Goal: Task Accomplishment & Management: Manage account settings

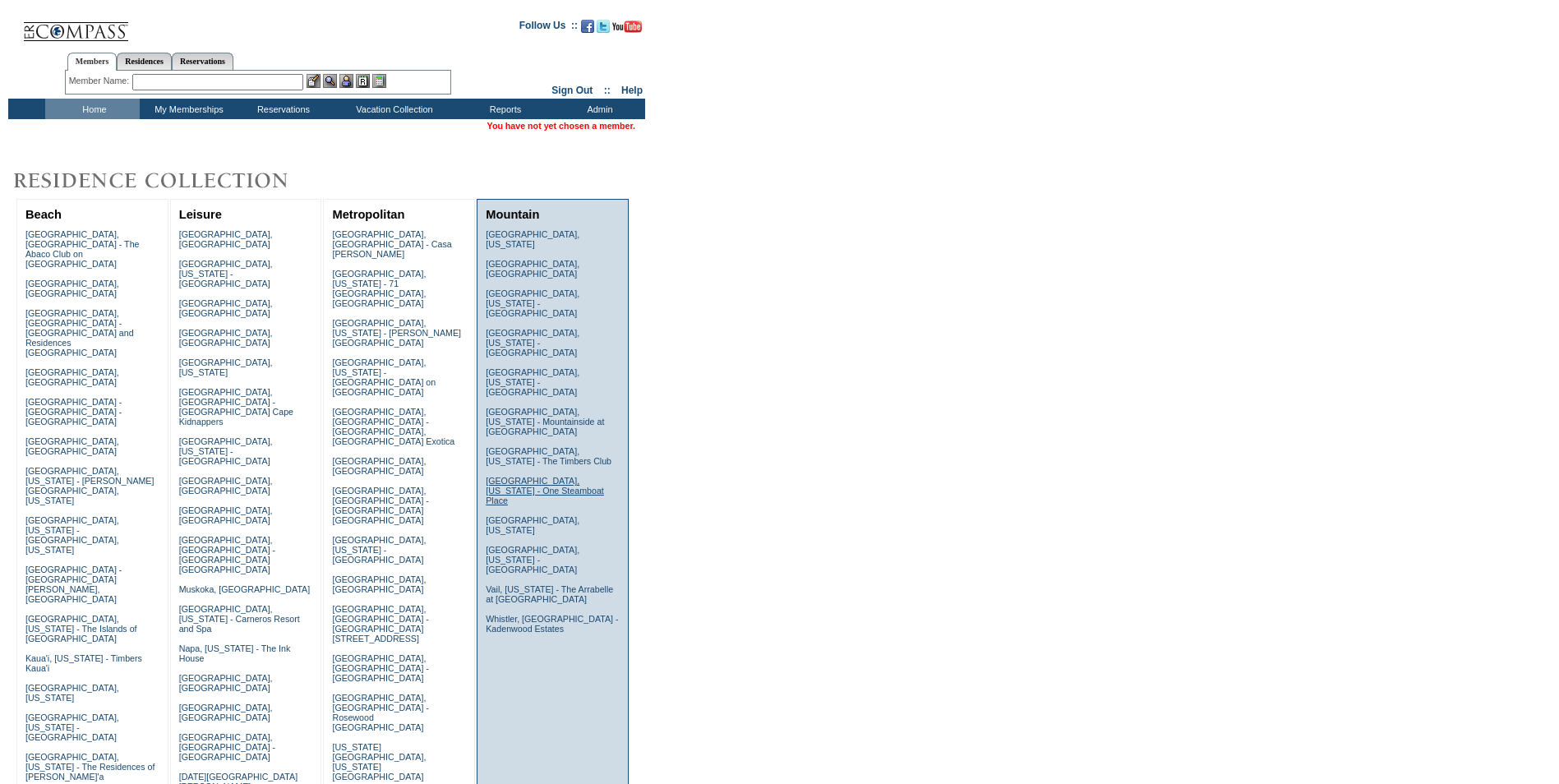
click at [552, 476] on link "Steamboat Springs, Colorado - One Steamboat Place" at bounding box center [544, 490] width 118 height 30
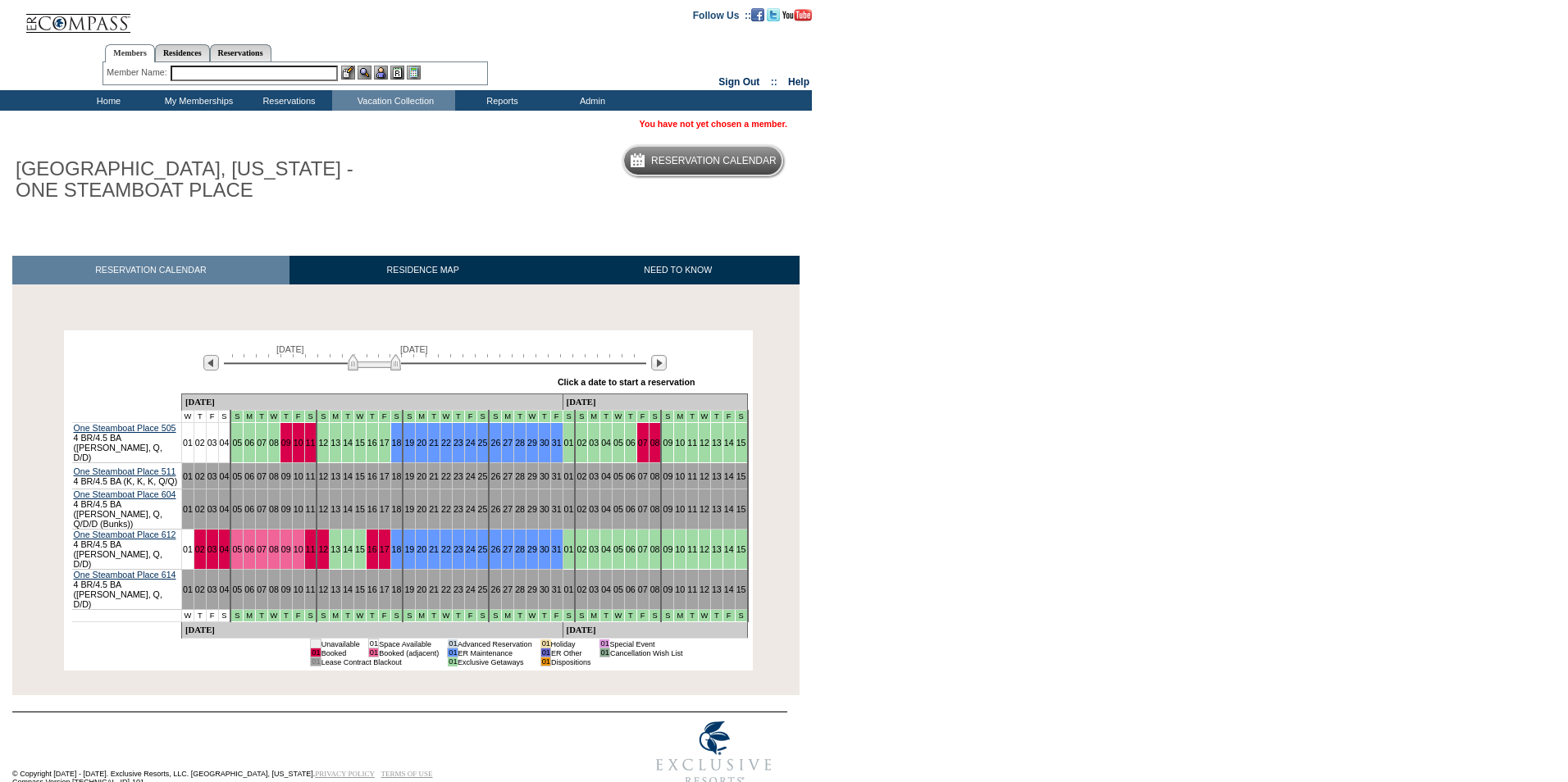
click at [107, 99] on td "Home" at bounding box center [106, 100] width 90 height 20
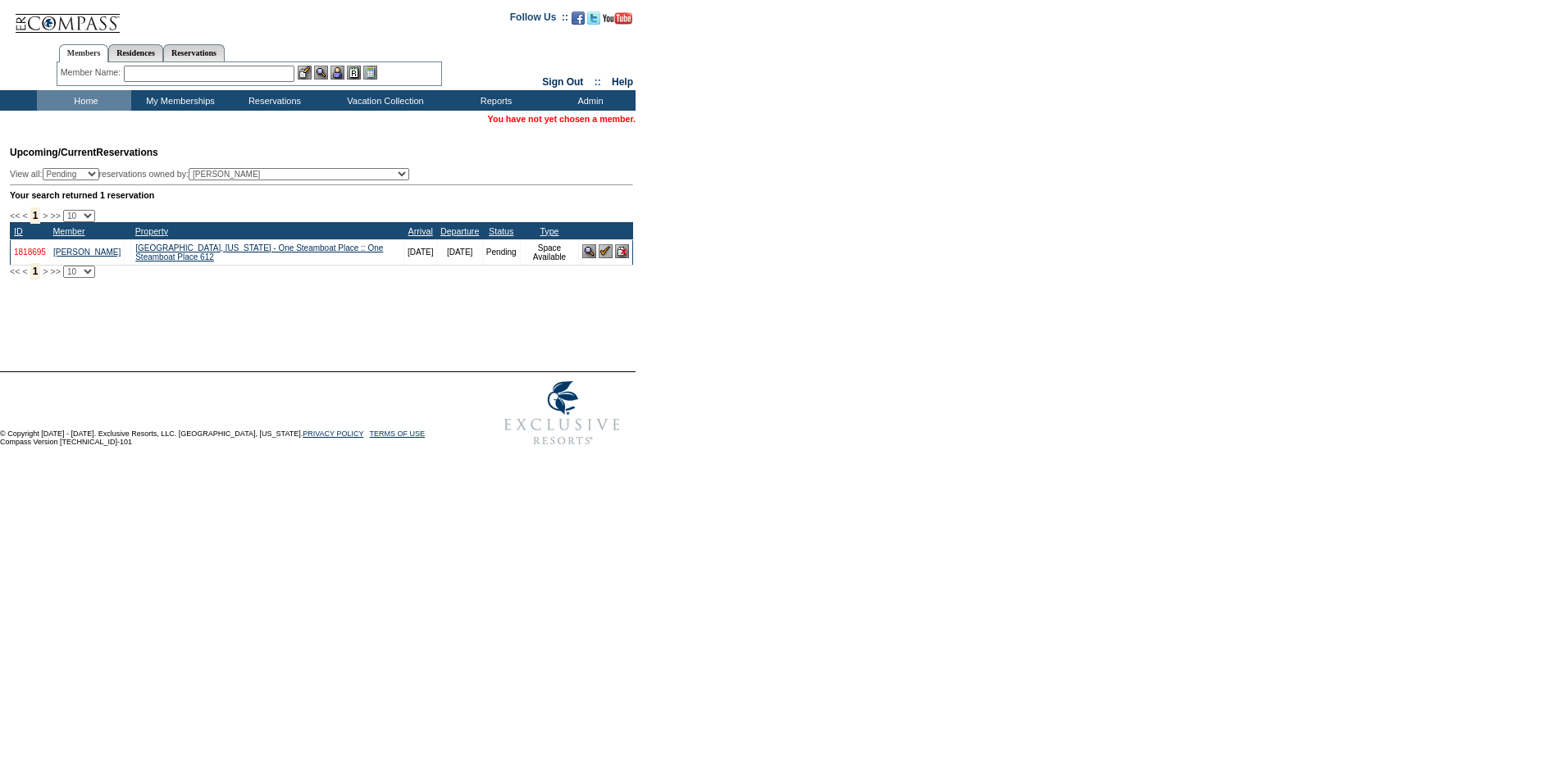
click at [39, 257] on link "1818695" at bounding box center [30, 252] width 32 height 9
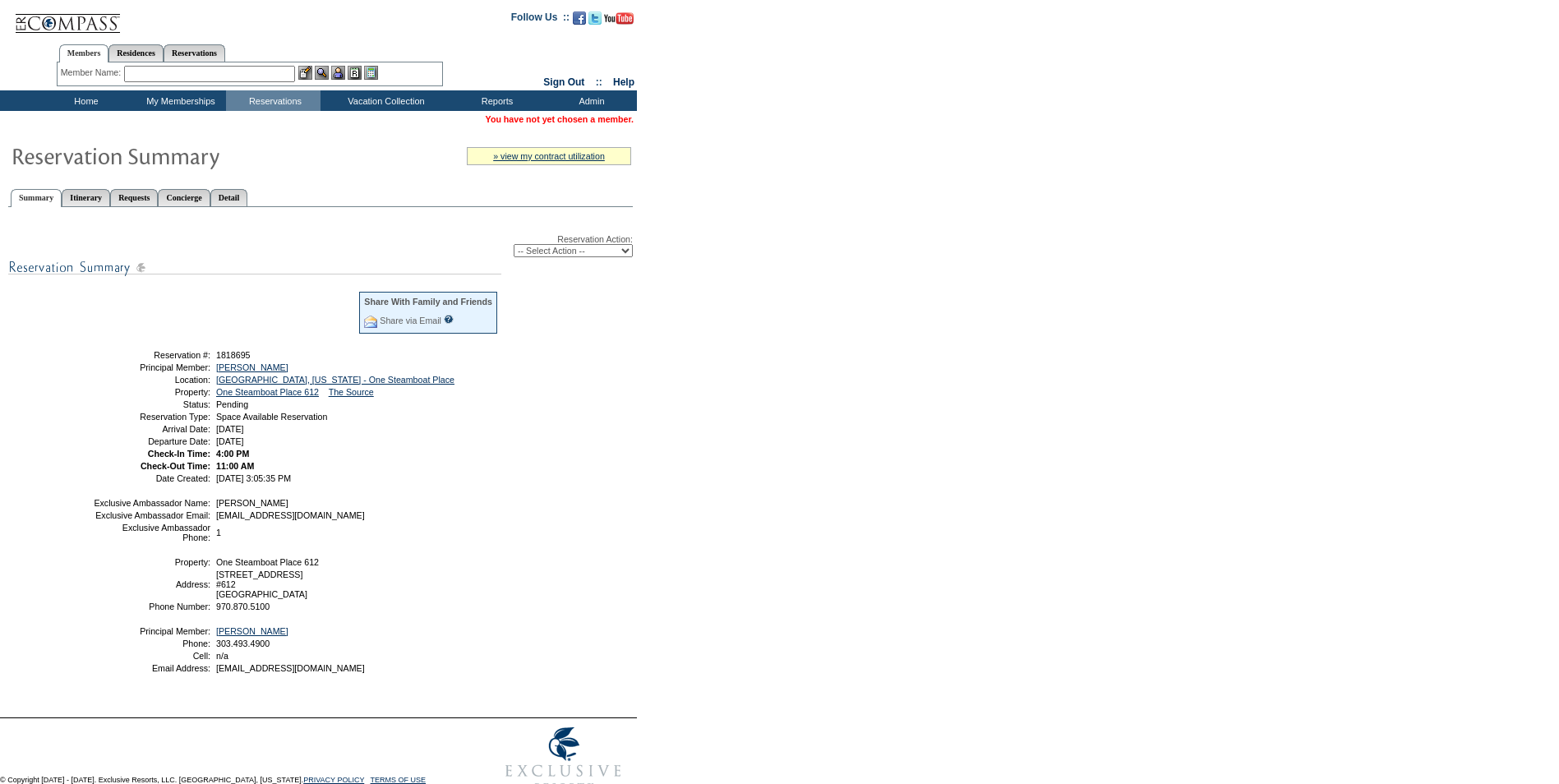
click at [562, 254] on select "-- Select Action -- Modify Reservation Dates Modify Reservation Cost Modify Occ…" at bounding box center [573, 251] width 119 height 13
select select "ConfirmRes"
click at [514, 246] on select "-- Select Action -- Modify Reservation Dates Modify Reservation Cost Modify Occ…" at bounding box center [573, 251] width 119 height 13
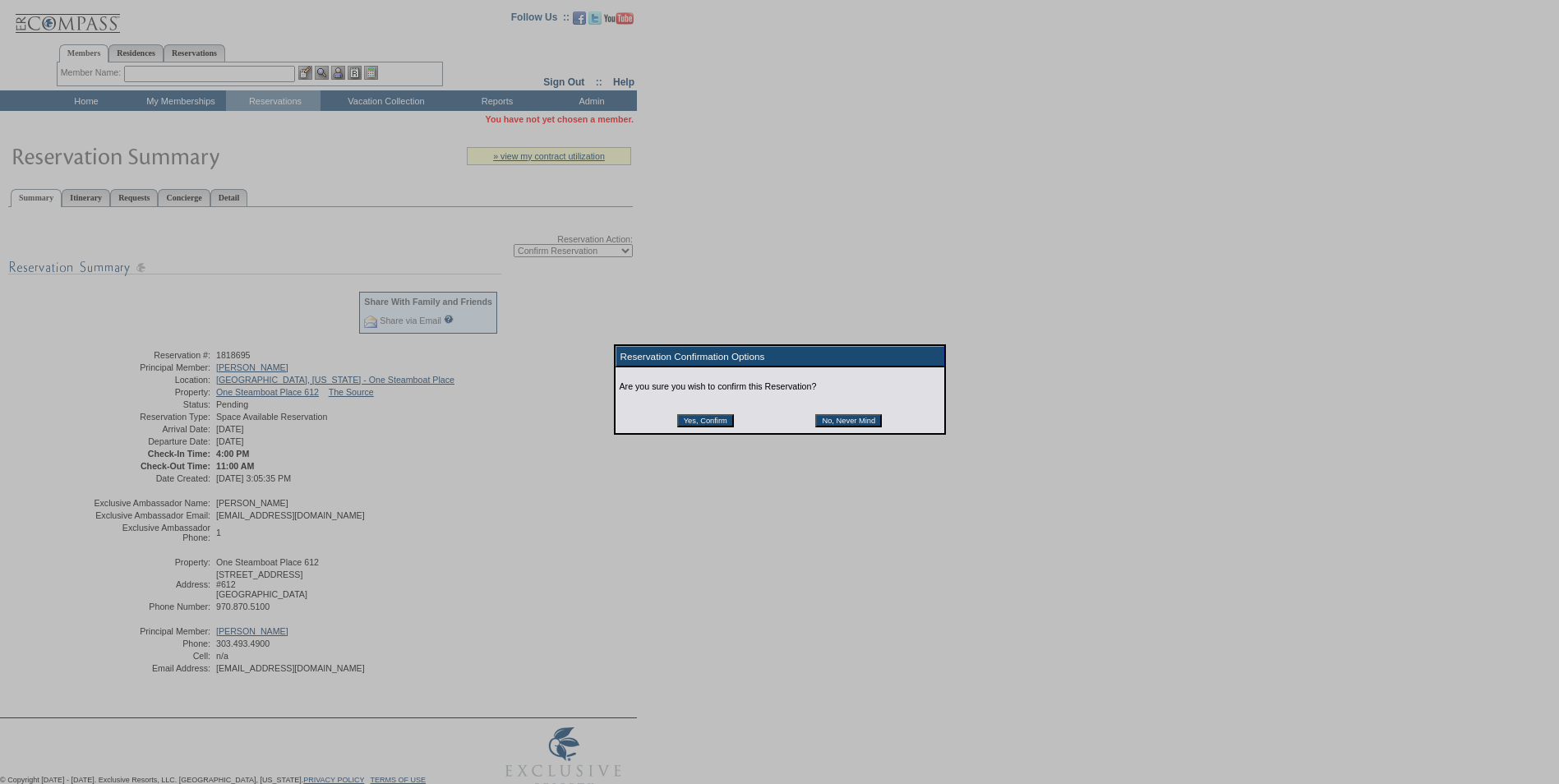
click at [692, 426] on input "Yes, Confirm" at bounding box center [705, 421] width 57 height 13
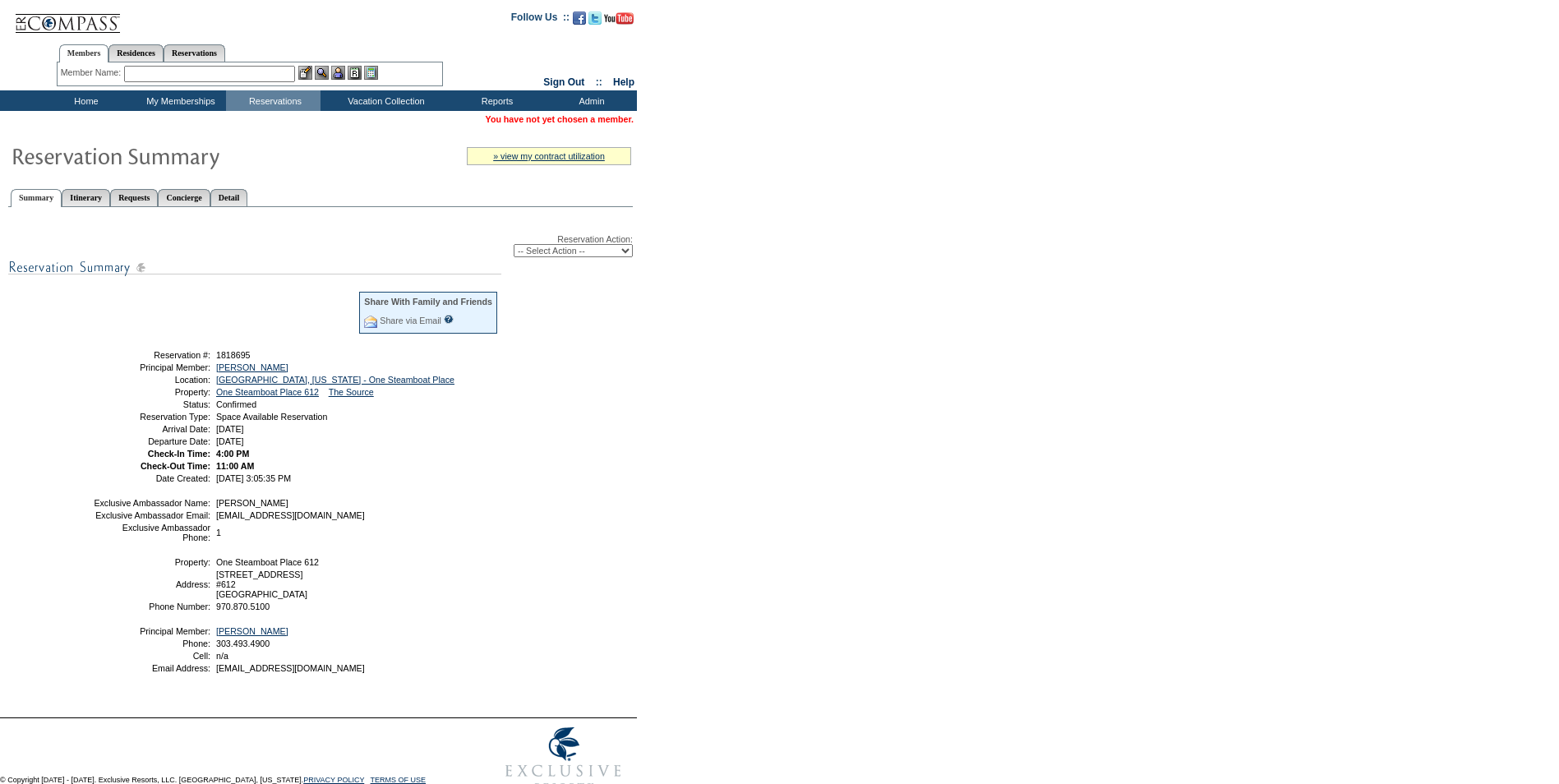
click at [85, 96] on td "Home" at bounding box center [85, 100] width 95 height 20
